Goal: Task Accomplishment & Management: Complete application form

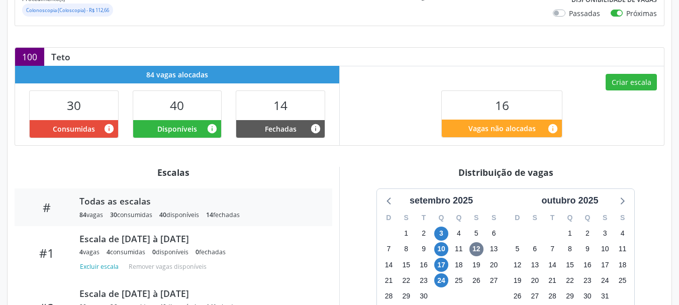
scroll to position [251, 0]
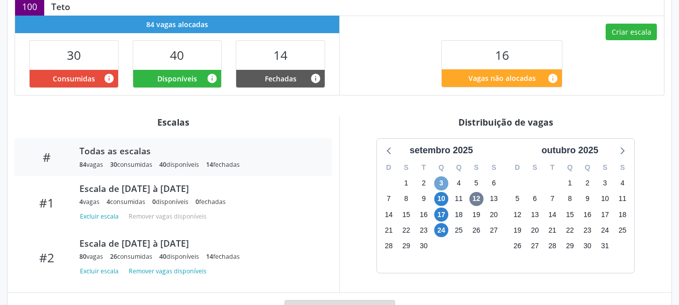
click at [439, 185] on span "3" at bounding box center [441, 183] width 14 height 14
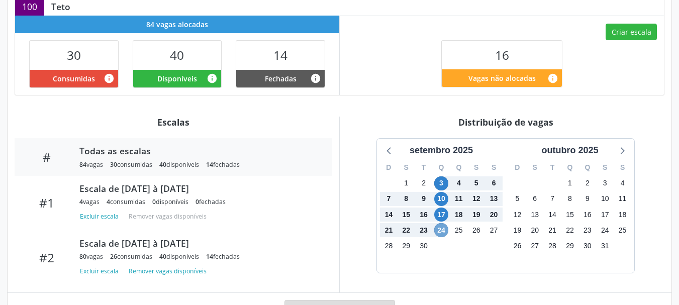
click at [440, 227] on span "24" at bounding box center [441, 230] width 14 height 14
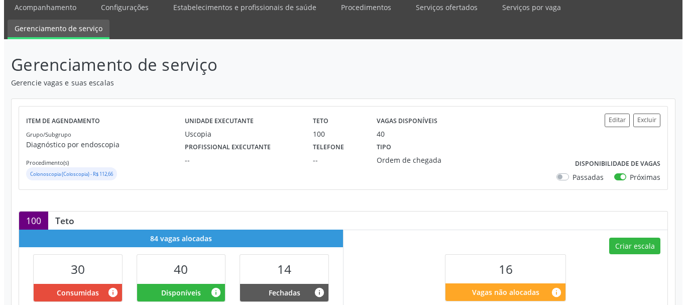
scroll to position [0, 0]
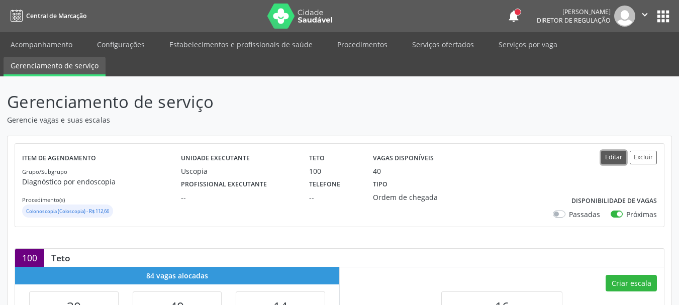
click at [616, 155] on button "Editar" at bounding box center [613, 158] width 25 height 14
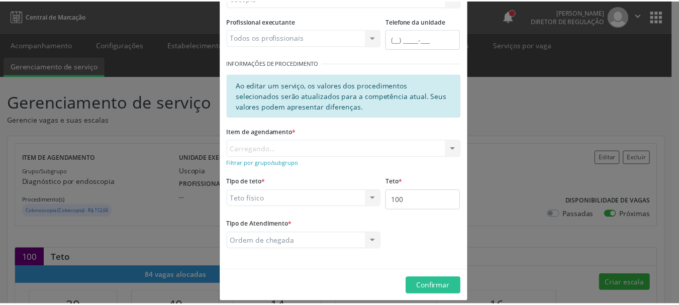
scroll to position [137, 0]
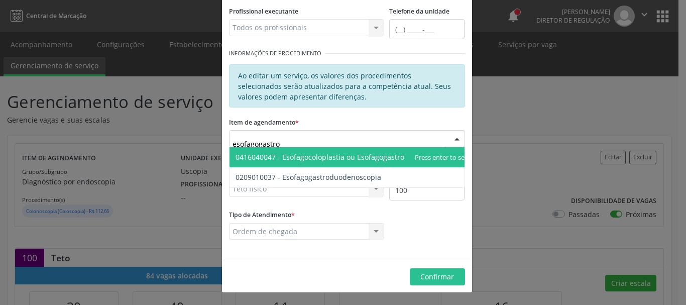
type input "esofagogastrod"
click at [331, 159] on span "0209010037 - Esofagogastroduodenoscopia" at bounding box center [309, 157] width 146 height 10
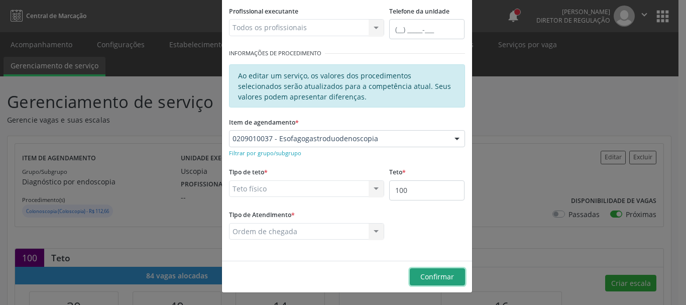
click at [452, 280] on button "Confirmar" at bounding box center [437, 276] width 55 height 17
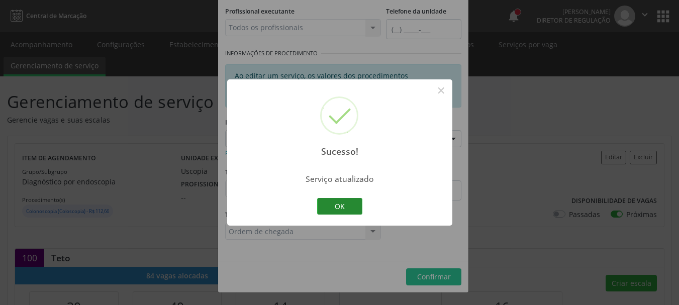
click at [346, 205] on button "OK" at bounding box center [339, 206] width 45 height 17
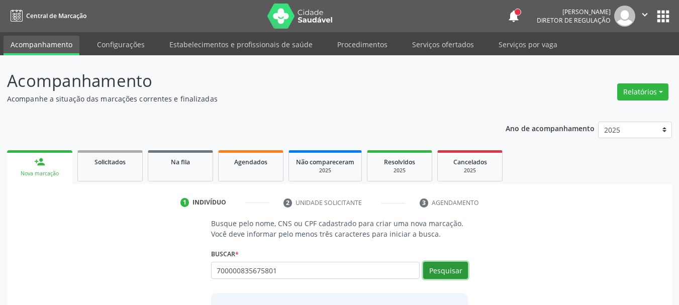
click at [435, 272] on button "Pesquisar" at bounding box center [445, 270] width 45 height 17
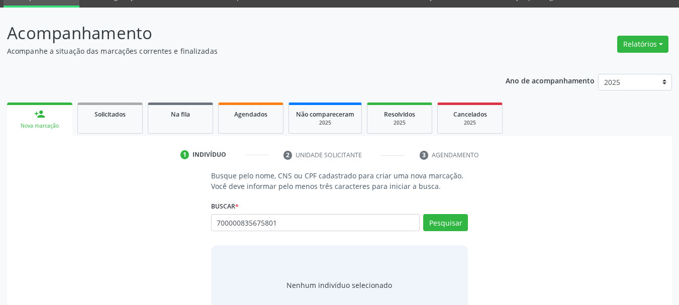
scroll to position [82, 0]
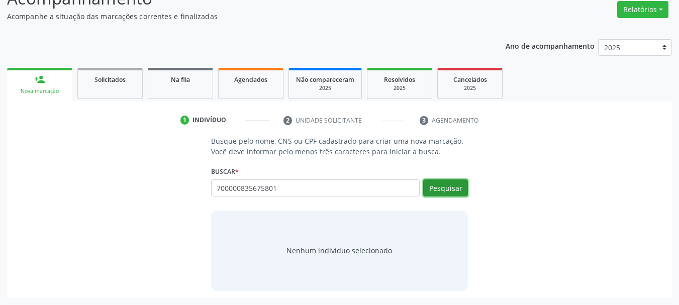
click at [449, 188] on button "Pesquisar" at bounding box center [445, 187] width 45 height 17
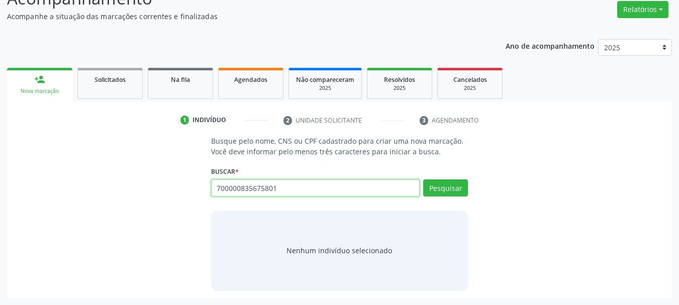
click at [258, 184] on input "700000835675801" at bounding box center [315, 187] width 209 height 17
type input "romero queiroz de ol"
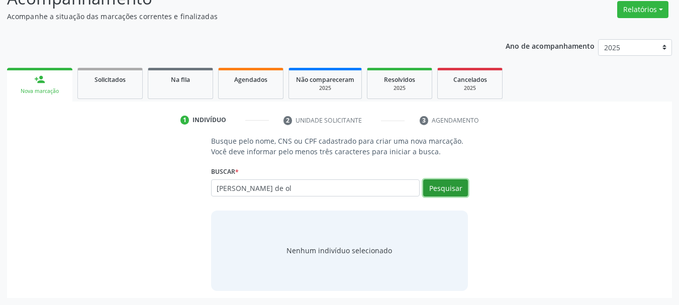
click at [449, 186] on button "Pesquisar" at bounding box center [445, 187] width 45 height 17
click at [455, 184] on button "Pesquisar" at bounding box center [445, 187] width 45 height 17
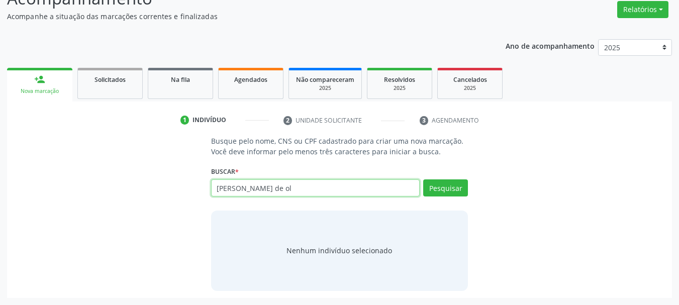
click at [292, 189] on input "romero queiroz de ol" at bounding box center [315, 187] width 209 height 17
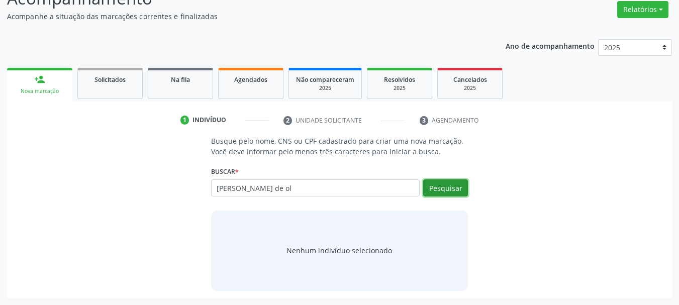
click at [445, 185] on button "Pesquisar" at bounding box center [445, 187] width 45 height 17
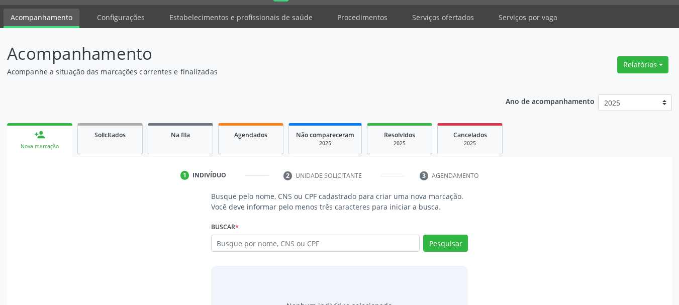
scroll to position [82, 0]
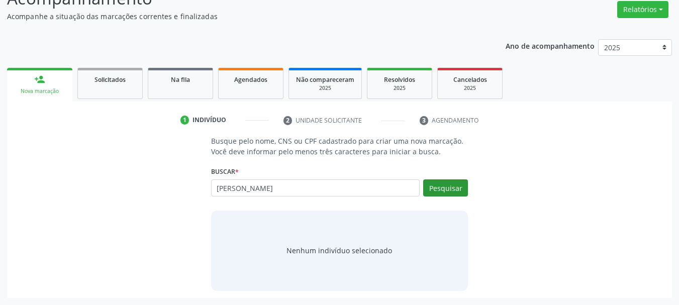
type input "adão alves"
click at [456, 193] on button "Pesquisar" at bounding box center [445, 187] width 45 height 17
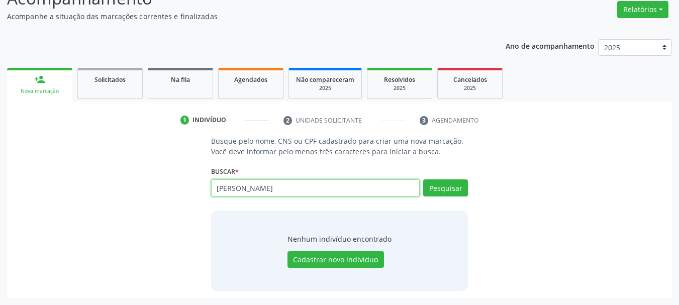
click at [261, 191] on input "adão alves" at bounding box center [315, 187] width 209 height 17
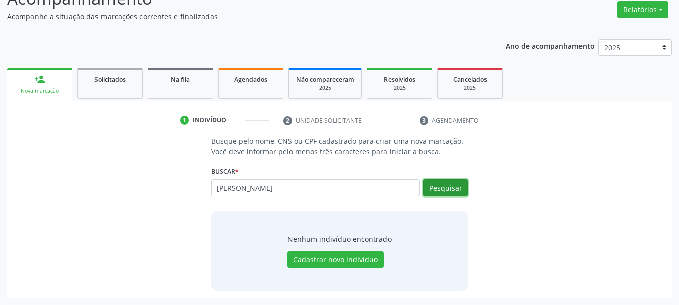
click at [464, 192] on button "Pesquisar" at bounding box center [445, 187] width 45 height 17
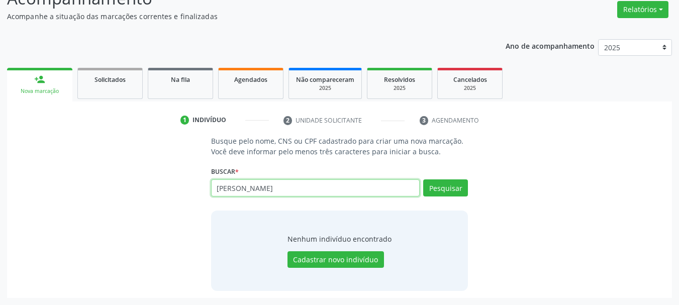
click at [242, 192] on input "romero queiroz" at bounding box center [315, 187] width 209 height 17
paste input "700000835675801"
type input "700000835675801"
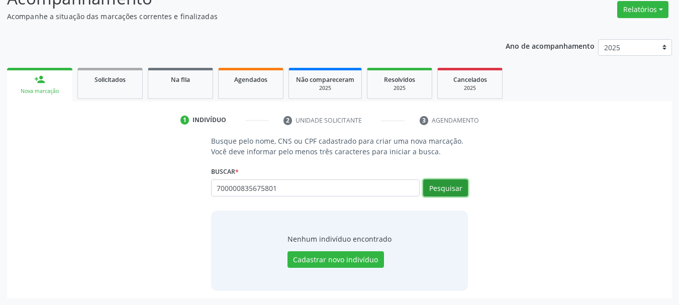
click at [448, 194] on button "Pesquisar" at bounding box center [445, 187] width 45 height 17
click at [450, 183] on button "Pesquisar" at bounding box center [445, 187] width 45 height 17
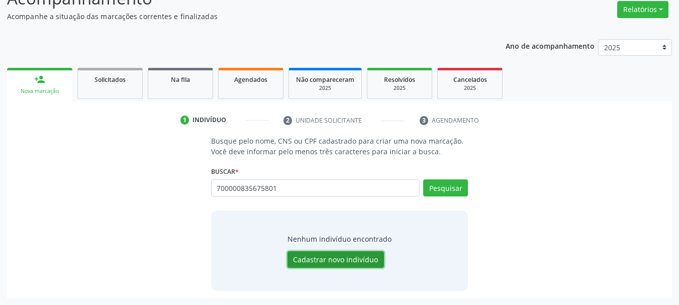
click at [364, 256] on button "Cadastrar novo indivíduo" at bounding box center [335, 259] width 96 height 17
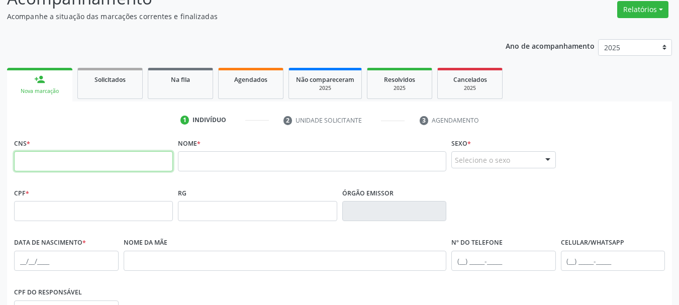
click at [125, 161] on input "text" at bounding box center [93, 161] width 159 height 20
paste input "700 0008 3567 5801"
type input "700 0008 3567 5801"
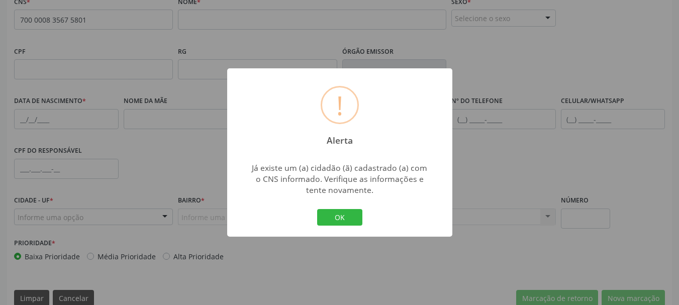
scroll to position [233, 0]
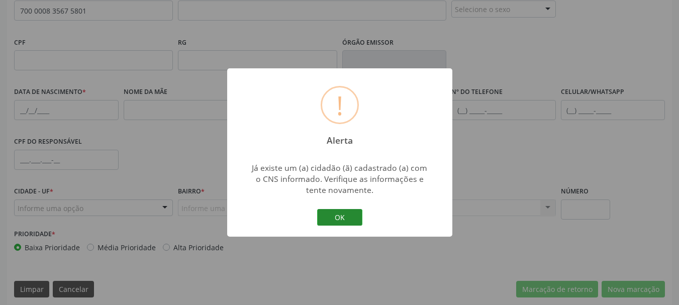
click at [348, 217] on button "OK" at bounding box center [339, 217] width 45 height 17
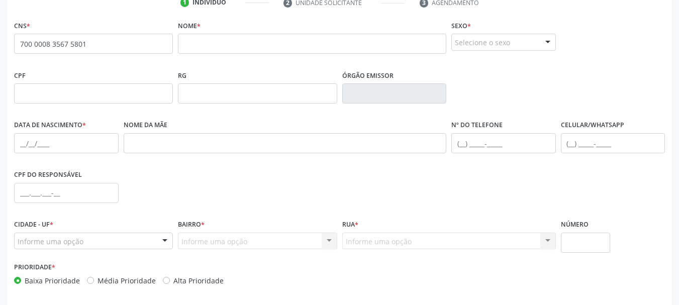
scroll to position [183, 0]
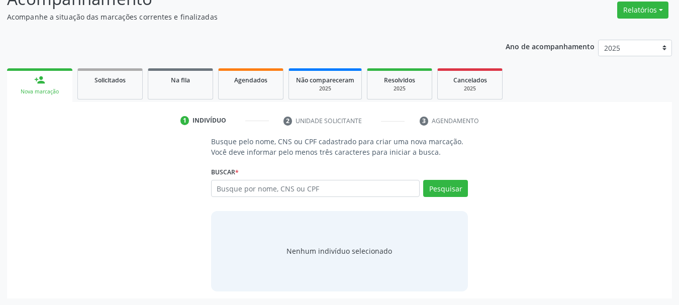
scroll to position [82, 0]
type input "700000835675801"
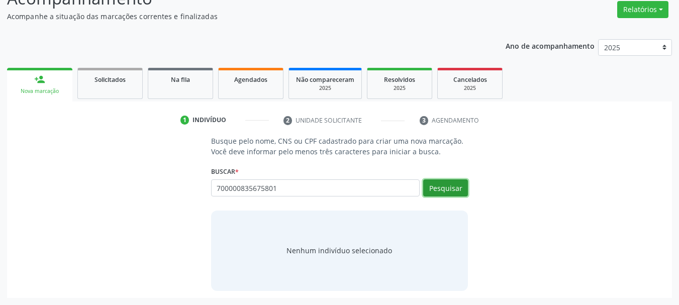
click at [439, 188] on button "Pesquisar" at bounding box center [445, 187] width 45 height 17
click at [460, 194] on button "Pesquisar" at bounding box center [445, 187] width 45 height 17
